Goal: Task Accomplishment & Management: Complete application form

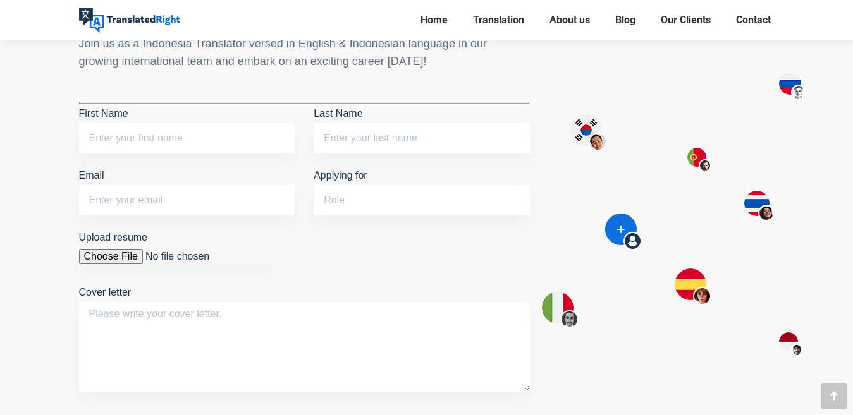
scroll to position [1075, 0]
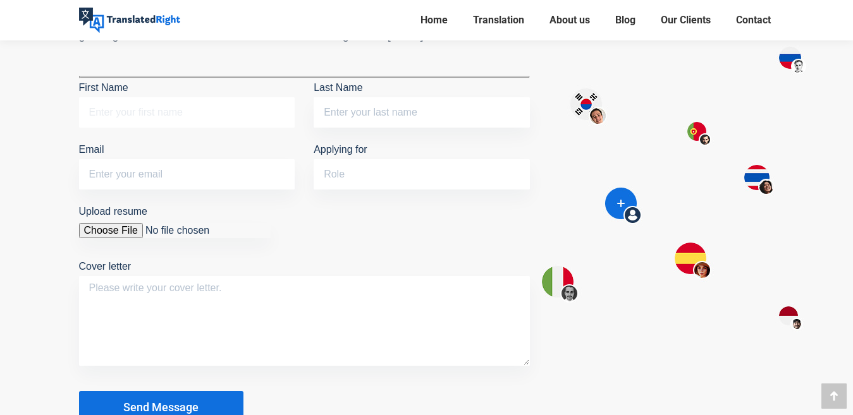
click at [162, 105] on input "First Name" at bounding box center [187, 112] width 216 height 30
type input "Miko"
click at [338, 107] on input "Last Name" at bounding box center [422, 112] width 216 height 30
type input "Mudjiono"
click at [205, 180] on input "Email" at bounding box center [187, 174] width 216 height 30
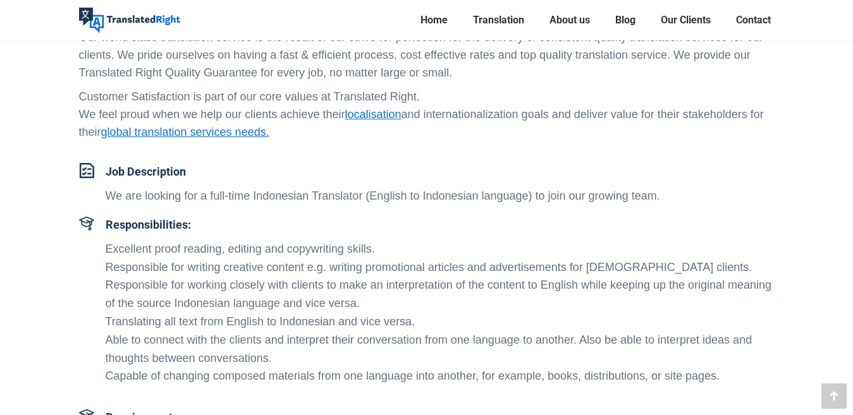
scroll to position [190, 0]
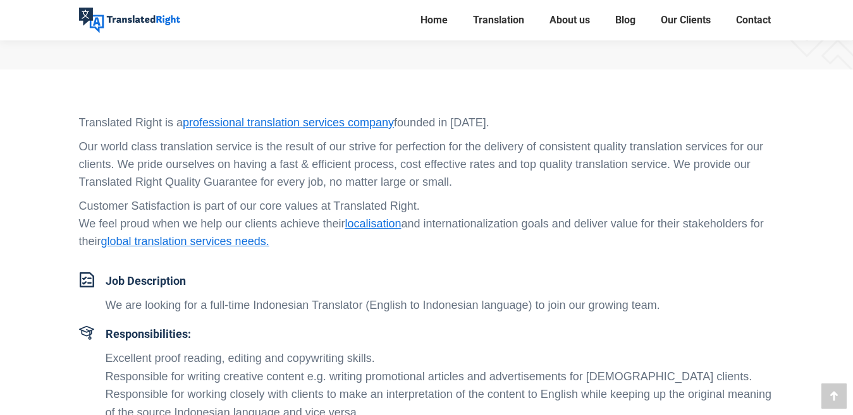
type input "[EMAIL_ADDRESS][DOMAIN_NAME]"
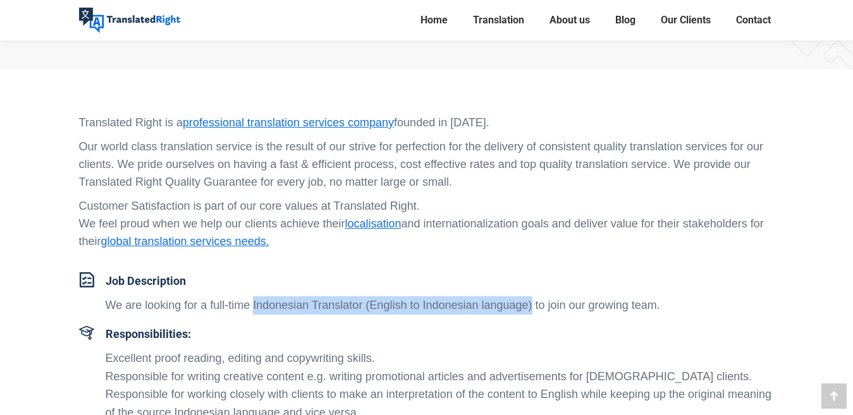
drag, startPoint x: 253, startPoint y: 304, endPoint x: 532, endPoint y: 308, distance: 278.8
click at [532, 308] on p "We are looking for a full-time Indonesian Translator (English to Indonesian lan…" at bounding box center [440, 306] width 669 height 18
copy p "Indonesian Translator (English to Indonesian language)"
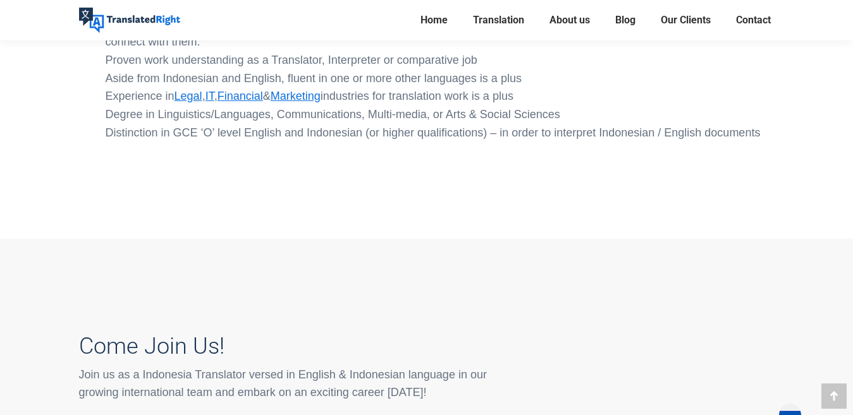
scroll to position [948, 0]
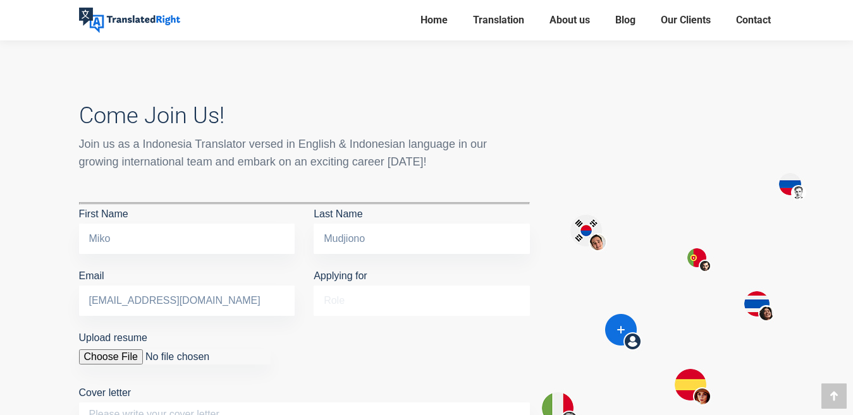
click at [343, 301] on input "Applying for" at bounding box center [422, 301] width 216 height 30
paste input "Indonesian Translator (English to Indonesian language)"
type input "Indonesian Translator (English to Indonesian language)"
click at [128, 350] on input "Upload resume" at bounding box center [175, 357] width 192 height 15
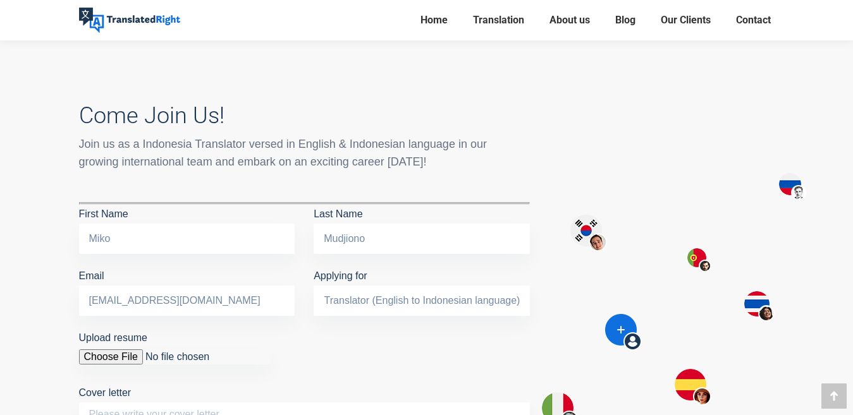
scroll to position [0, 0]
type input "C:\fakepath\198-Boast CV Miko5-compressed.pdf"
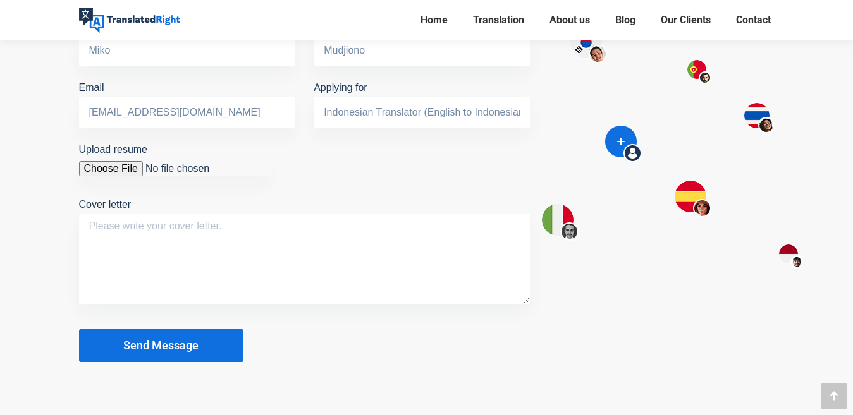
scroll to position [1138, 0]
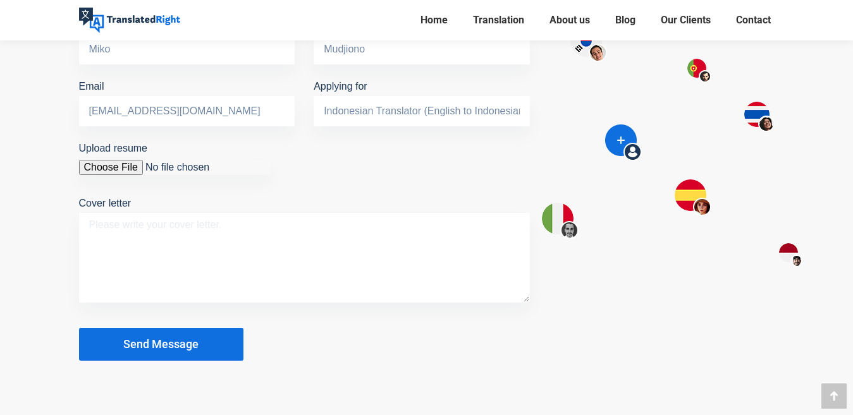
click at [162, 229] on textarea "Cover letter" at bounding box center [304, 258] width 451 height 90
paste textarea "Dear, [PERSON_NAME] Delloroso, I saw your company hiring post on [URL][DOMAIN_N…"
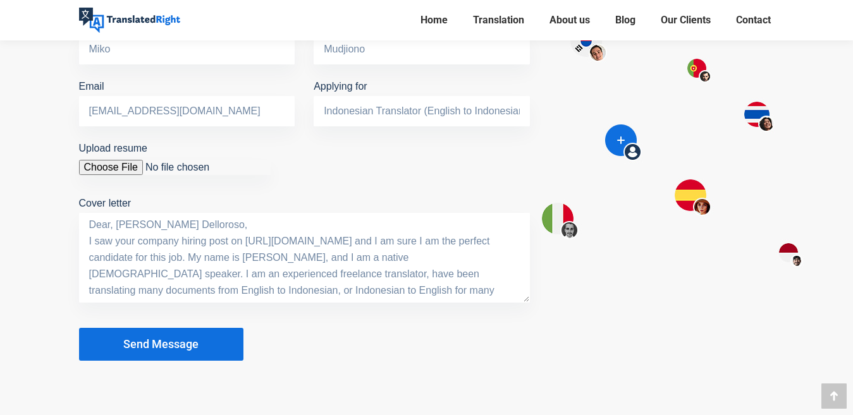
drag, startPoint x: 90, startPoint y: 221, endPoint x: 169, endPoint y: 227, distance: 79.2
click at [169, 227] on textarea "Dear, [PERSON_NAME] Delloroso, I saw your company hiring post on [URL][DOMAIN_N…" at bounding box center [304, 258] width 451 height 90
drag, startPoint x: 116, startPoint y: 240, endPoint x: 428, endPoint y: 255, distance: 312.7
click at [428, 255] on textarea "Hi, I saw your company hiring post on [URL][DOMAIN_NAME] and I am sure I am the…" at bounding box center [304, 258] width 451 height 90
click at [232, 236] on textarea "Hi, I saw your company hiring post on [URL][DOMAIN_NAME] and I am sure I am the…" at bounding box center [304, 258] width 451 height 90
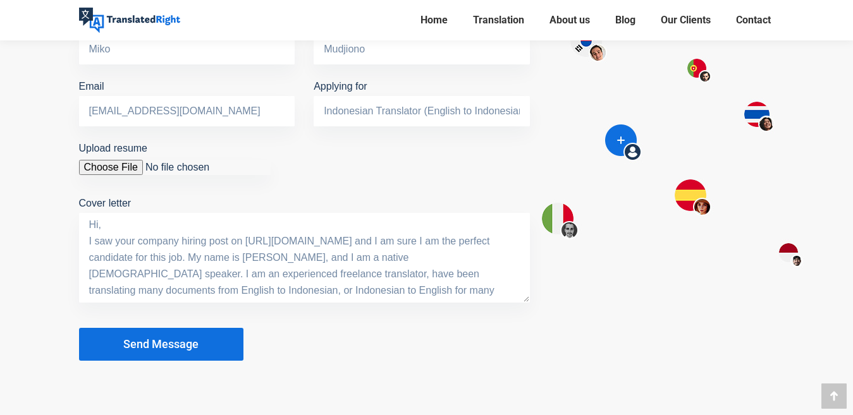
drag, startPoint x: 232, startPoint y: 236, endPoint x: 428, endPoint y: 250, distance: 196.5
click at [428, 250] on textarea "Hi, I saw your company hiring post on [URL][DOMAIN_NAME] and I am sure I am the…" at bounding box center [304, 258] width 451 height 90
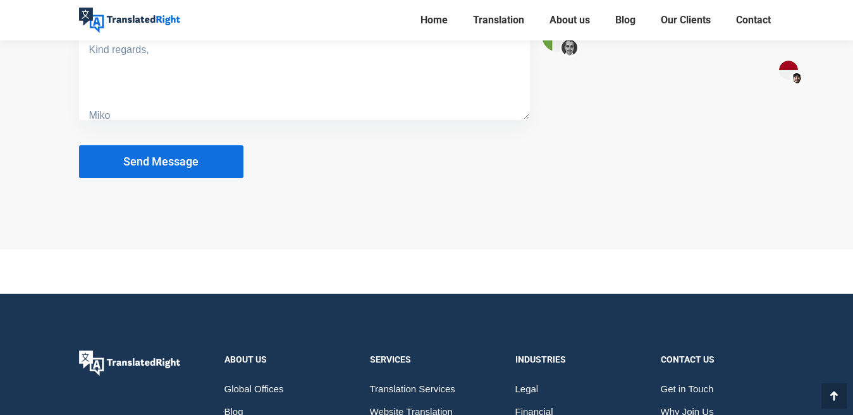
scroll to position [1328, 0]
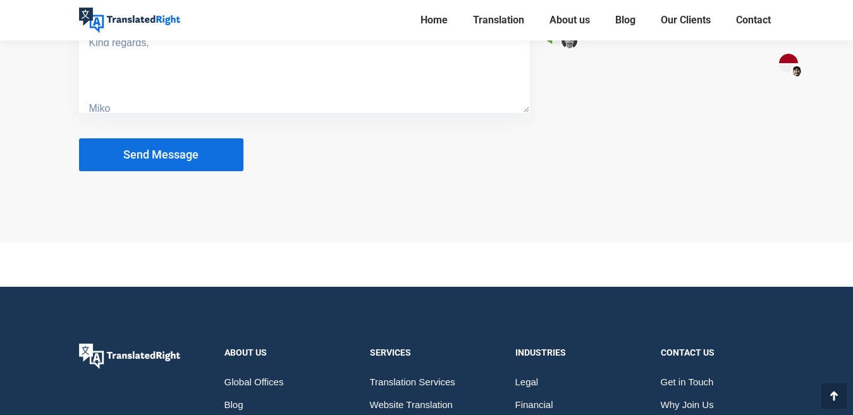
type textarea "Hi, I saw your company hiring post here and I am sure I am the perfect candidat…"
click at [200, 154] on button "Send Message" at bounding box center [161, 154] width 164 height 33
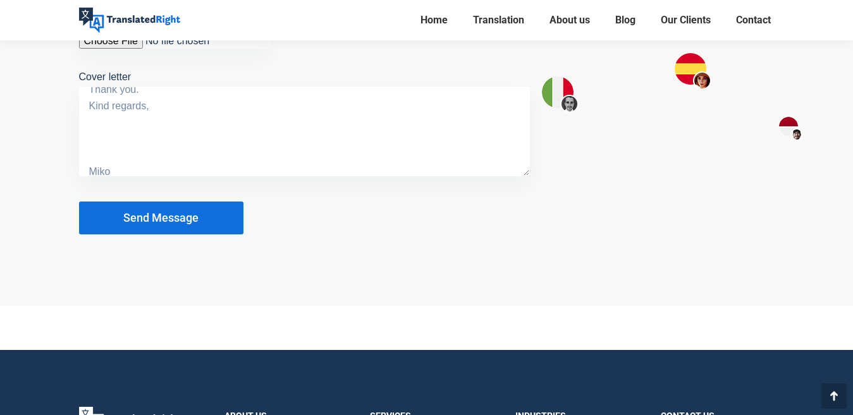
scroll to position [197, 0]
click at [201, 221] on button "Send Message" at bounding box center [161, 218] width 164 height 33
click at [207, 220] on button "Send Message" at bounding box center [161, 218] width 164 height 33
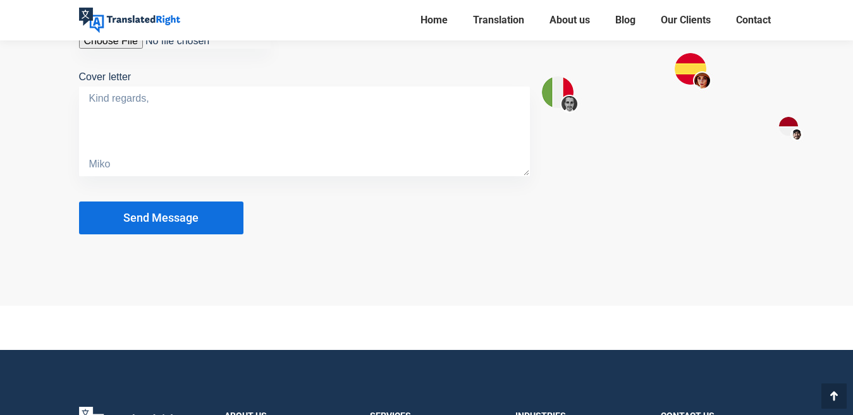
click at [207, 220] on button "Send Message" at bounding box center [161, 218] width 164 height 33
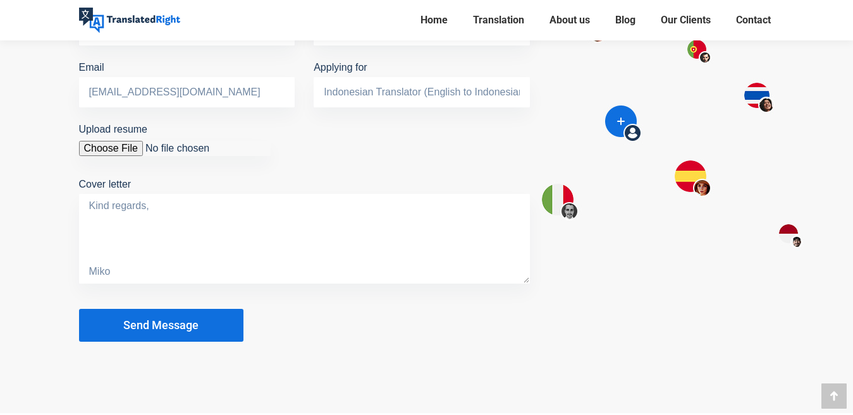
scroll to position [1201, 0]
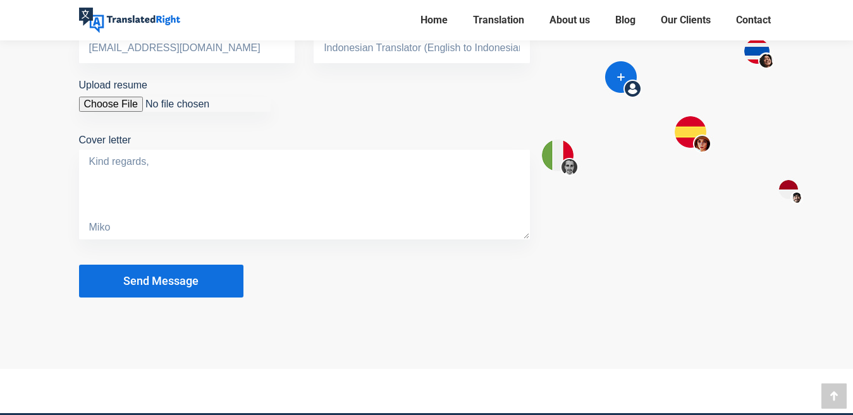
click at [193, 269] on button "Send Message" at bounding box center [161, 281] width 164 height 33
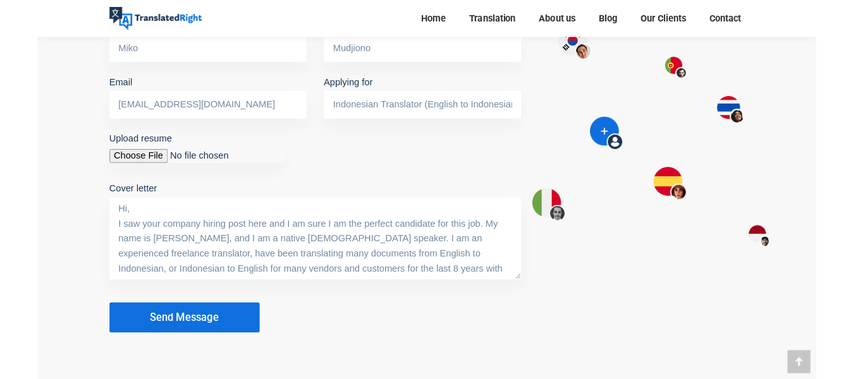
scroll to position [1138, 0]
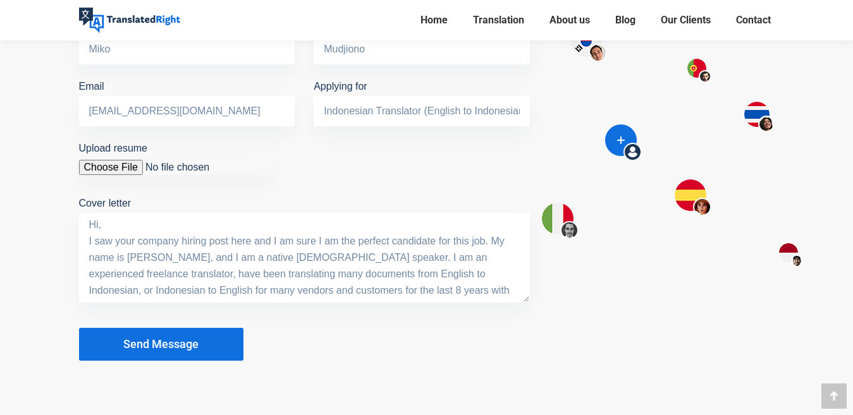
click at [111, 161] on input "Upload resume You are not allowed to upload files of this type. You are not all…" at bounding box center [175, 167] width 192 height 15
type input "C:\fakepath\2-free-resume-templates.jpg"
click at [96, 162] on input "Upload resume You are not allowed to upload files of this type. You are not all…" at bounding box center [175, 167] width 192 height 15
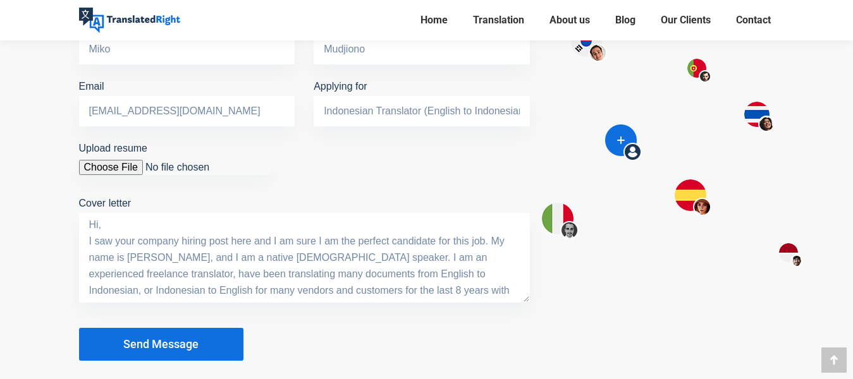
click at [132, 164] on input "Upload resume You are not allowed to upload files of this type. You are not all…" at bounding box center [175, 167] width 192 height 15
type input "C:\fakepath\198-Boast CV Miko5-compressed-images-0.jpg"
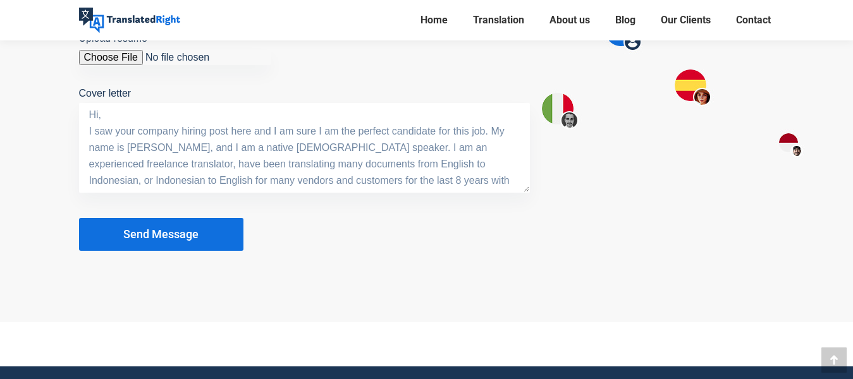
scroll to position [1264, 0]
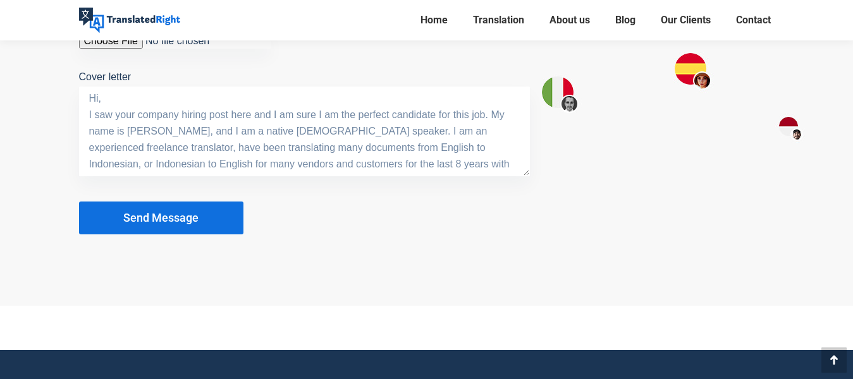
click at [204, 216] on button "Send Message" at bounding box center [161, 218] width 164 height 33
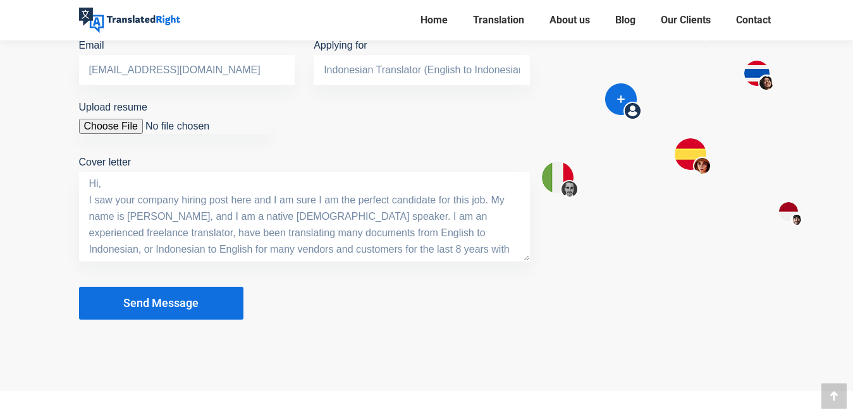
scroll to position [1201, 0]
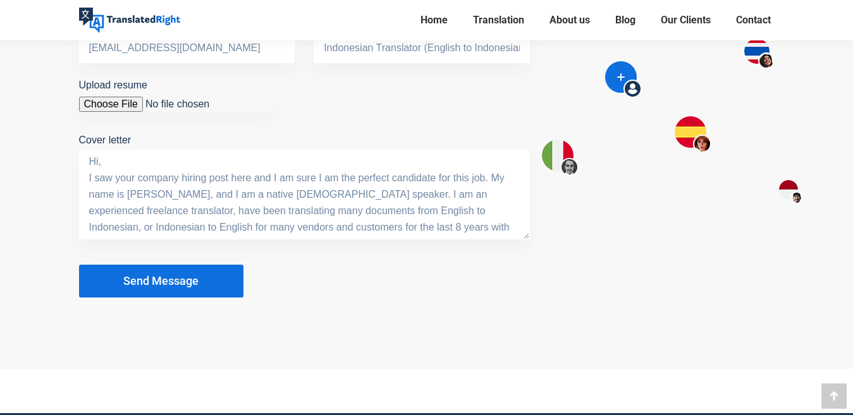
click at [169, 288] on button "Send Message" at bounding box center [161, 281] width 164 height 33
